Goal: Communication & Community: Connect with others

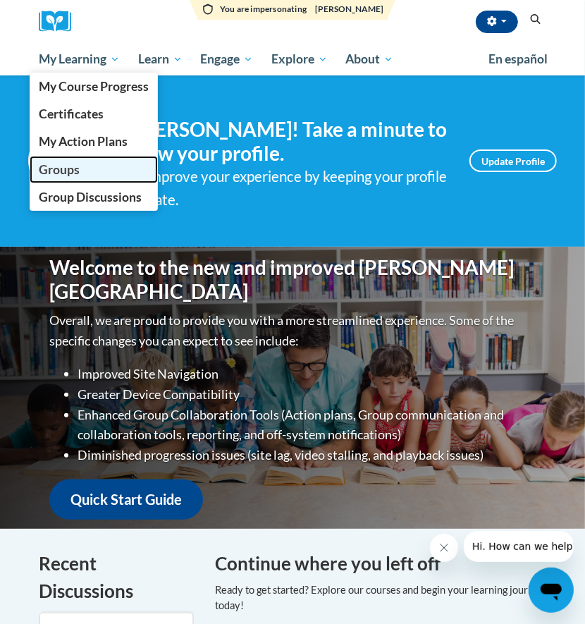
click at [76, 170] on span "Groups" at bounding box center [59, 169] width 41 height 15
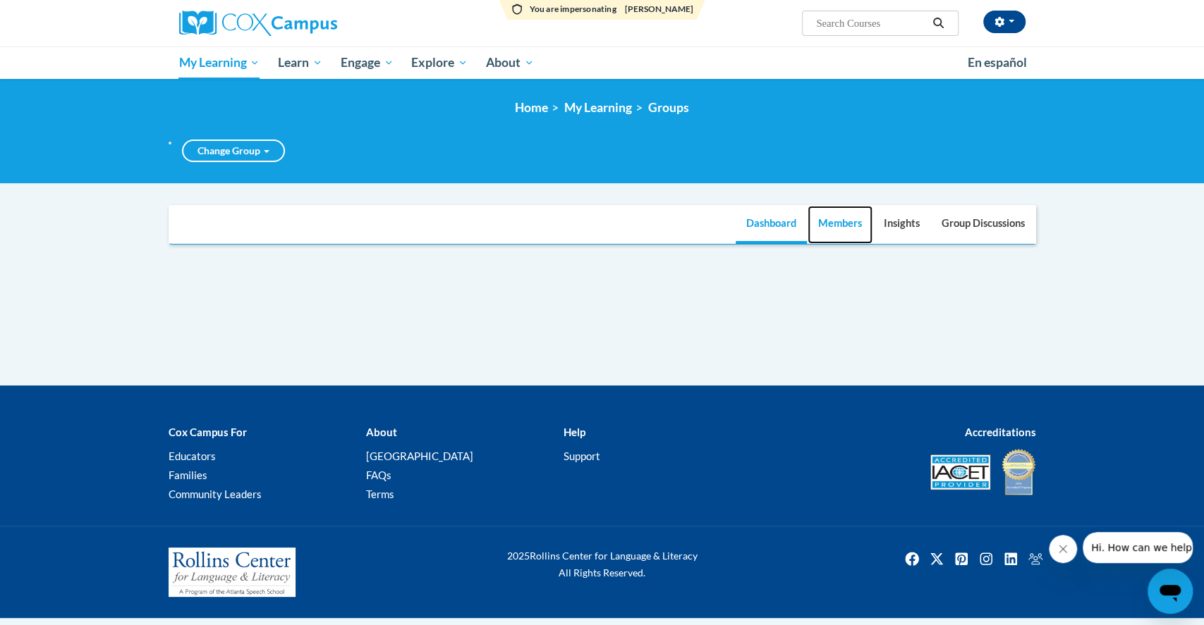
click at [585, 223] on link "Members" at bounding box center [839, 225] width 65 height 38
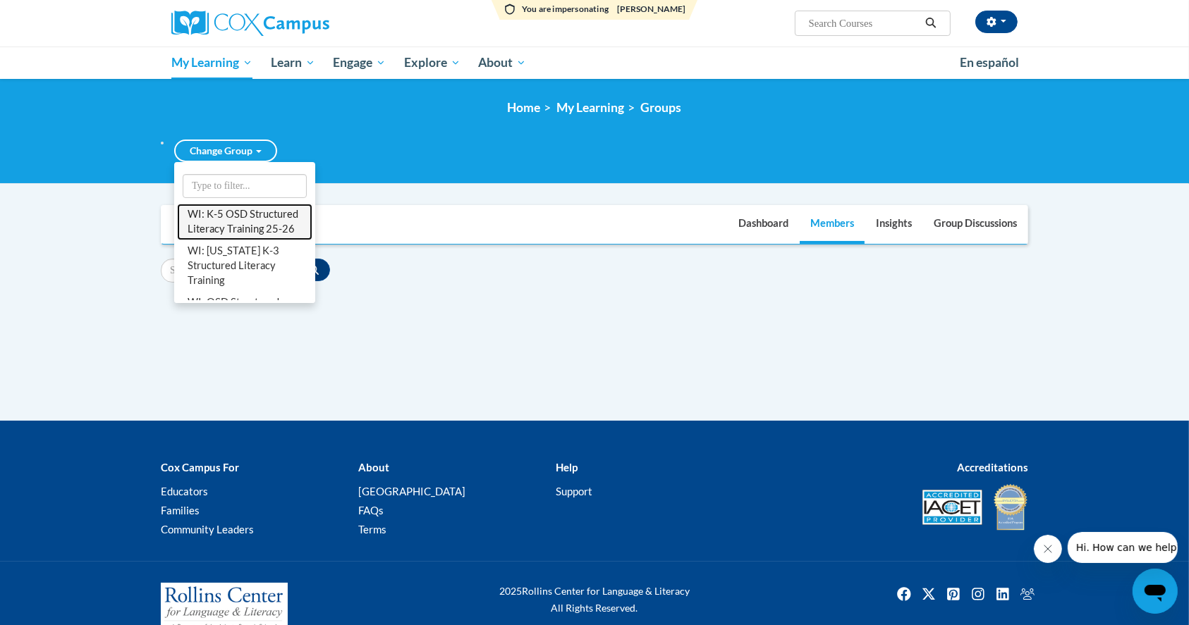
click at [238, 240] on link "WI: K-5 OSD Structured Literacy Training 25-26" at bounding box center [244, 222] width 135 height 37
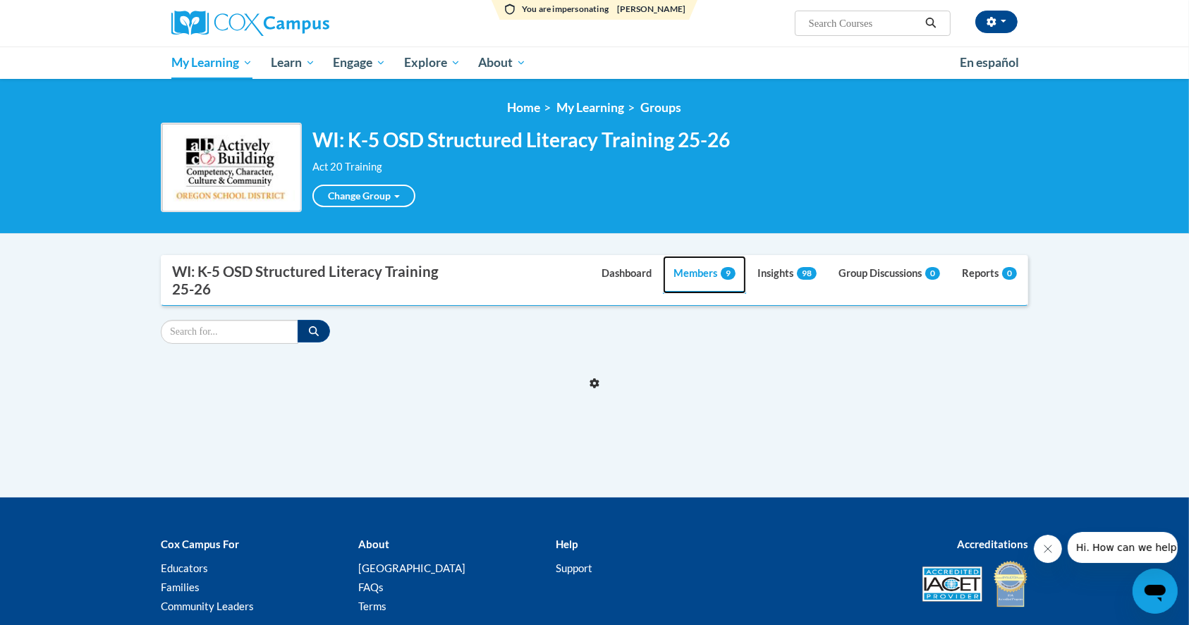
click at [585, 290] on link "Members 9" at bounding box center [704, 275] width 83 height 38
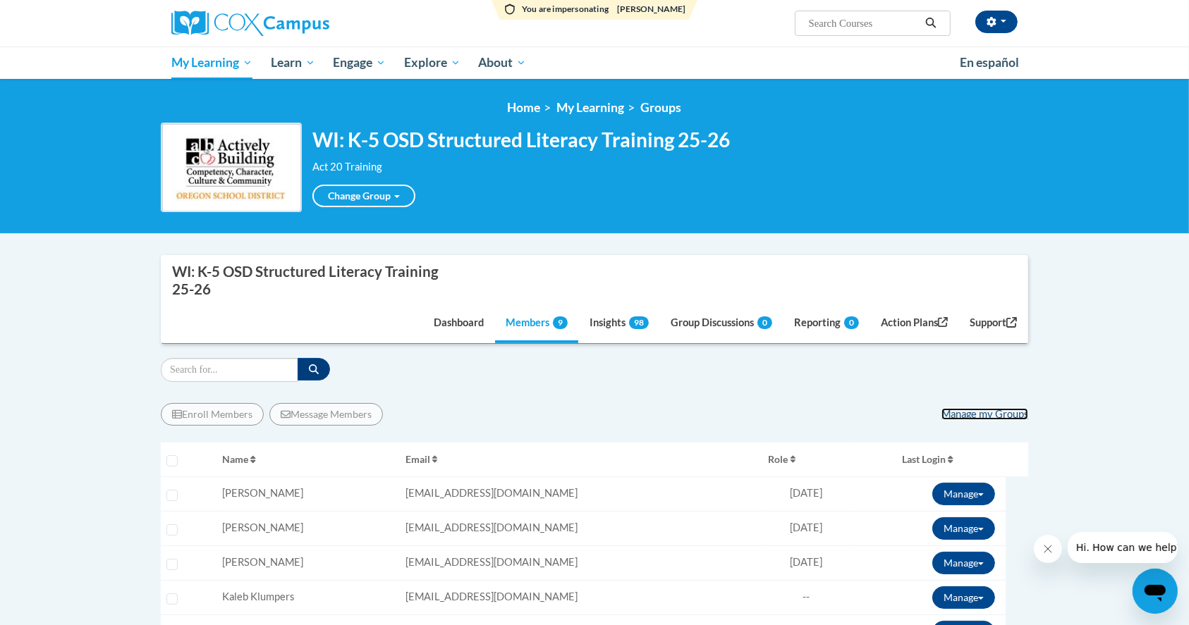
click at [585, 410] on link "Manage my Groups" at bounding box center [984, 414] width 87 height 12
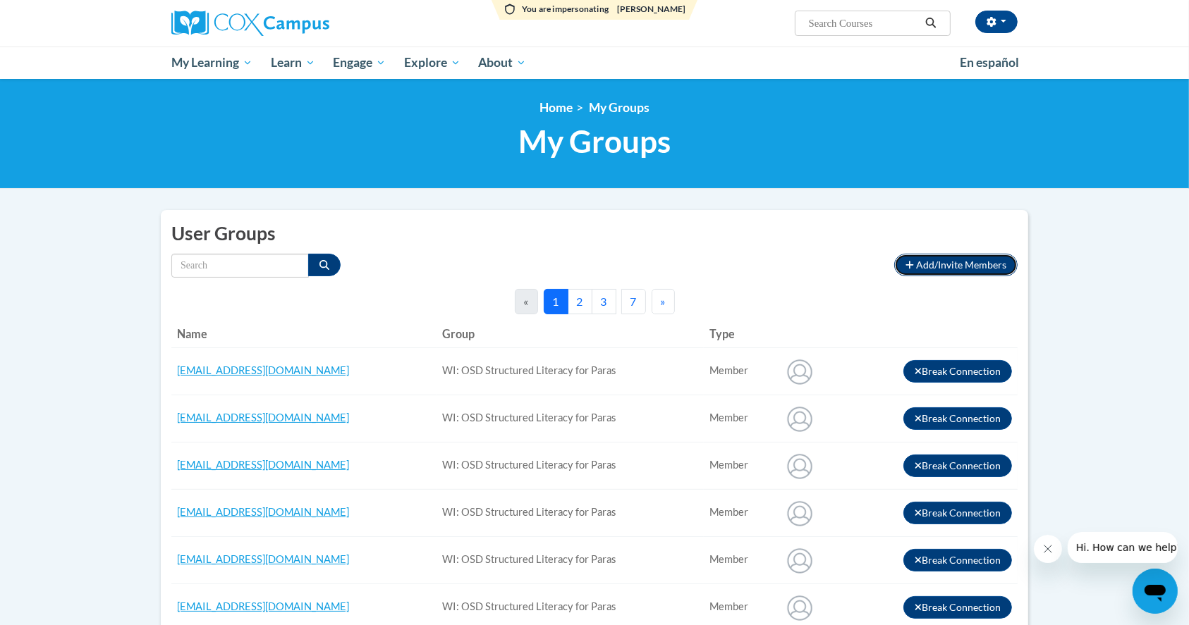
click at [934, 265] on span "Add/Invite Members" at bounding box center [961, 265] width 90 height 12
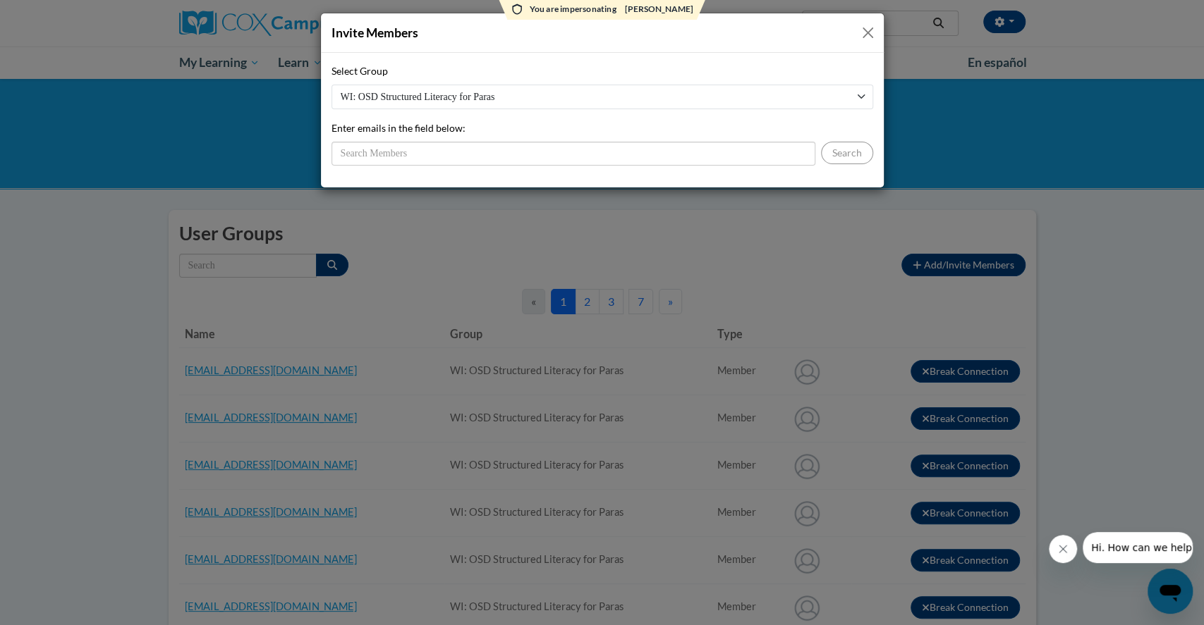
click at [475, 94] on select "WI: OSD Structured Literacy for Paras WI: [US_STATE] K-3 Structured Literacy Tr…" at bounding box center [602, 97] width 542 height 25
click at [497, 200] on div "Invite Members Select Group WI: OSD Structured Literacy for Paras WI: [US_STATE…" at bounding box center [602, 312] width 1204 height 625
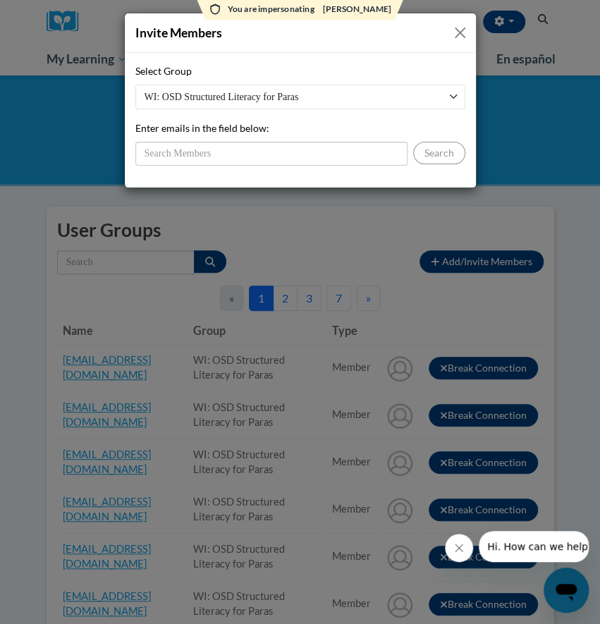
click at [338, 99] on select "WI: OSD Structured Literacy for Paras WI: [US_STATE] K-3 Structured Literacy Tr…" at bounding box center [300, 97] width 330 height 25
click at [135, 85] on select "WI: OSD Structured Literacy for Paras WI: [US_STATE] K-3 Structured Literacy Tr…" at bounding box center [300, 97] width 330 height 25
click at [372, 94] on select "WI: OSD Structured Literacy for Paras WI: [US_STATE] K-3 Structured Literacy Tr…" at bounding box center [300, 97] width 330 height 25
select select "1c42b260-1b07-48e8-8856-dcbed550d282"
click at [135, 85] on select "WI: OSD Structured Literacy for Paras WI: [US_STATE] K-3 Structured Literacy Tr…" at bounding box center [300, 97] width 330 height 25
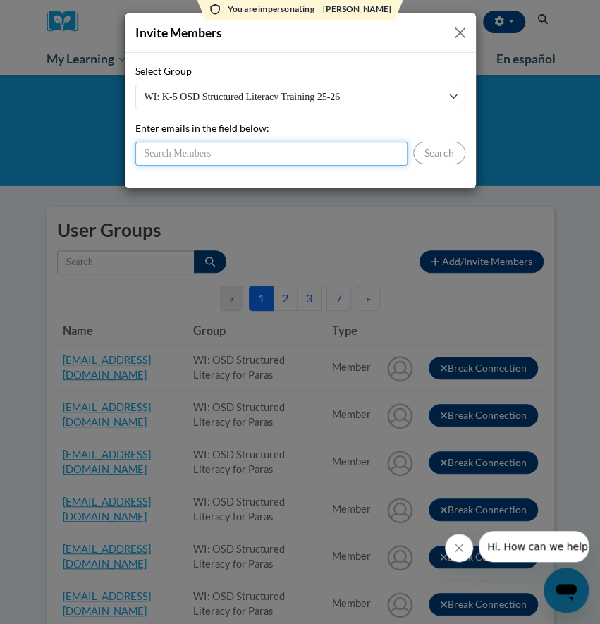
click at [324, 152] on input "Enter emails in the field below:" at bounding box center [271, 154] width 272 height 24
paste input "[EMAIL_ADDRESS][DOMAIN_NAME]"
type input "[EMAIL_ADDRESS][DOMAIN_NAME]"
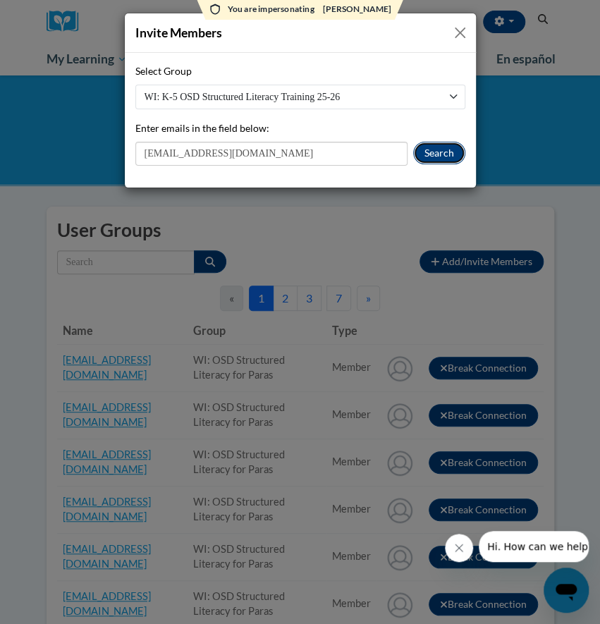
click at [445, 152] on button "Search" at bounding box center [439, 153] width 52 height 23
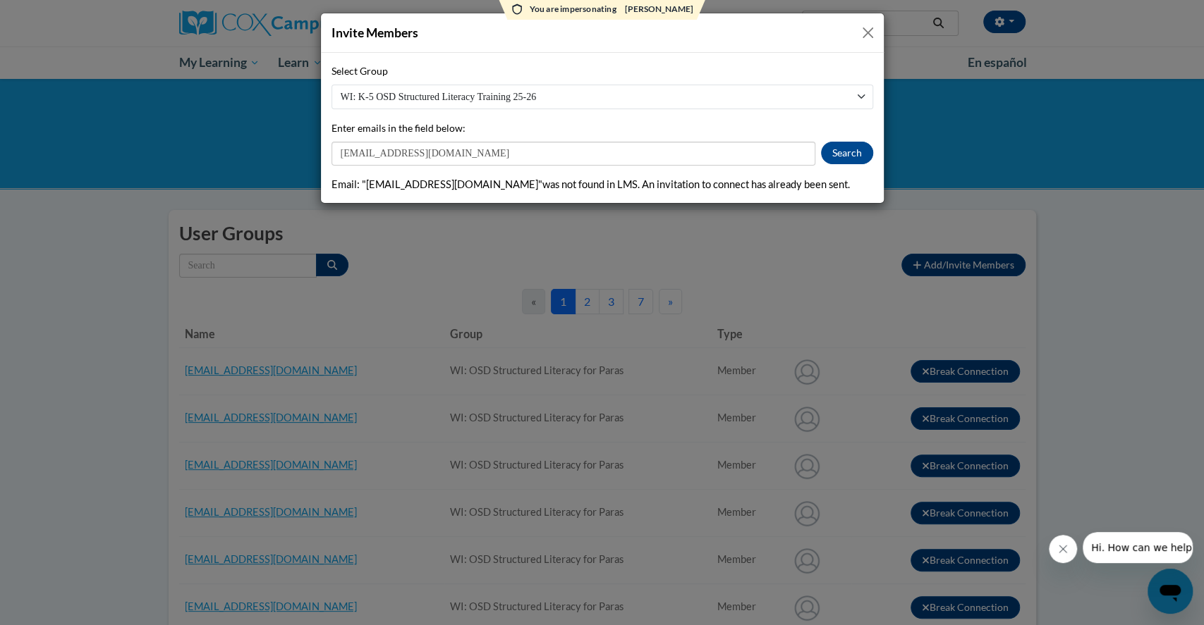
click at [864, 32] on button "Close" at bounding box center [868, 33] width 18 height 18
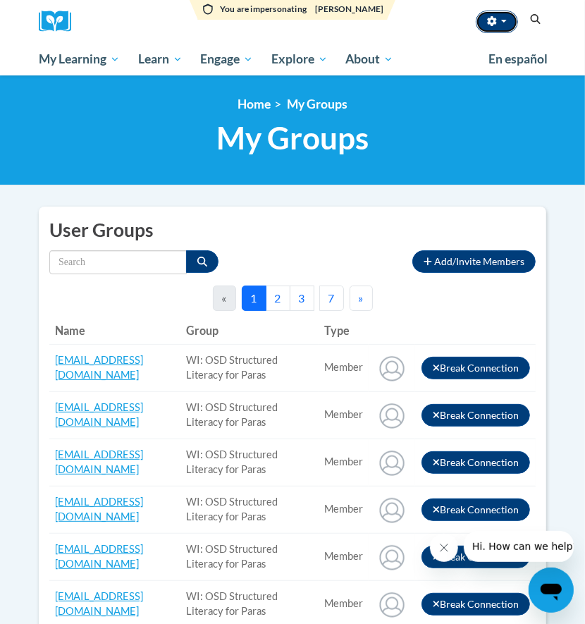
click at [503, 30] on button "button" at bounding box center [497, 22] width 42 height 23
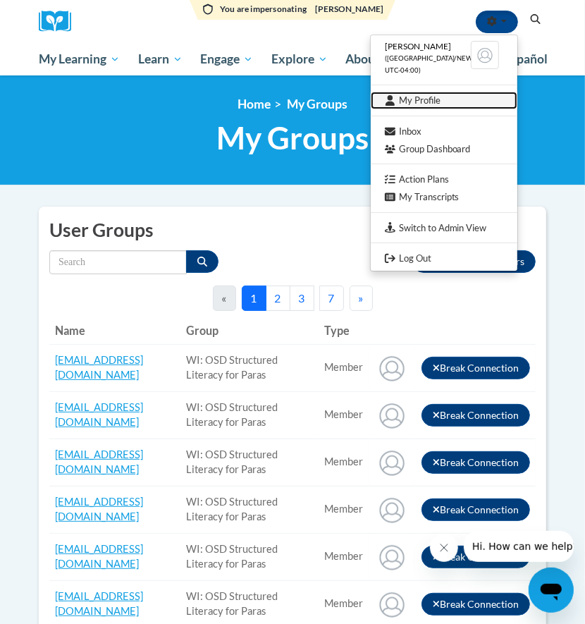
click at [422, 97] on link "My Profile" at bounding box center [444, 101] width 147 height 18
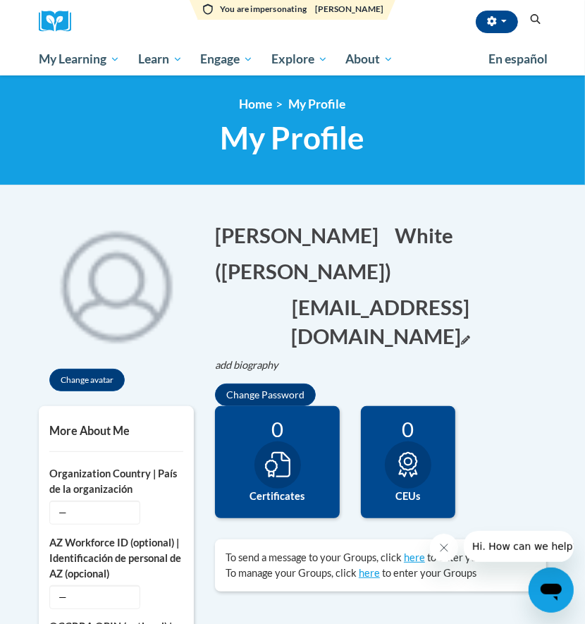
drag, startPoint x: 204, startPoint y: 274, endPoint x: 425, endPoint y: 278, distance: 220.7
click at [425, 278] on div "Kim Edit Screen Name Kim Save White Edit Screen Name White Save (Kim White) Edit" at bounding box center [380, 307] width 353 height 200
copy button "kewhite@oregonsd.net"
